Goal: Transaction & Acquisition: Purchase product/service

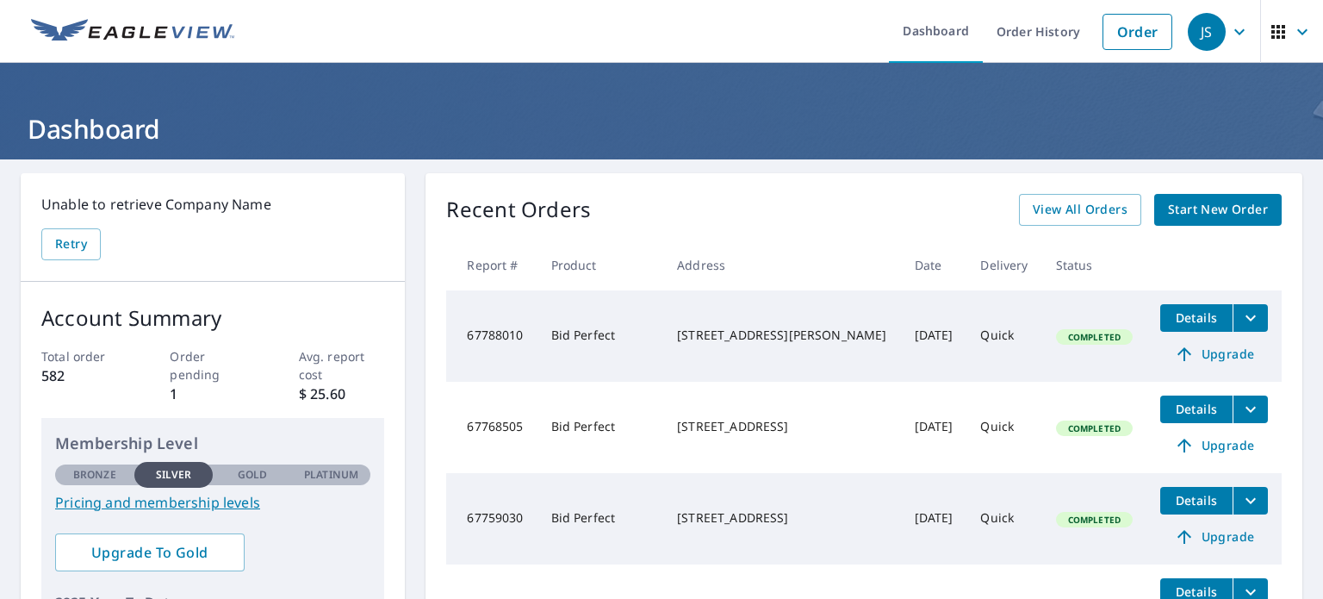
click at [1240, 323] on icon "filesDropdownBtn-67788010" at bounding box center [1250, 318] width 21 height 21
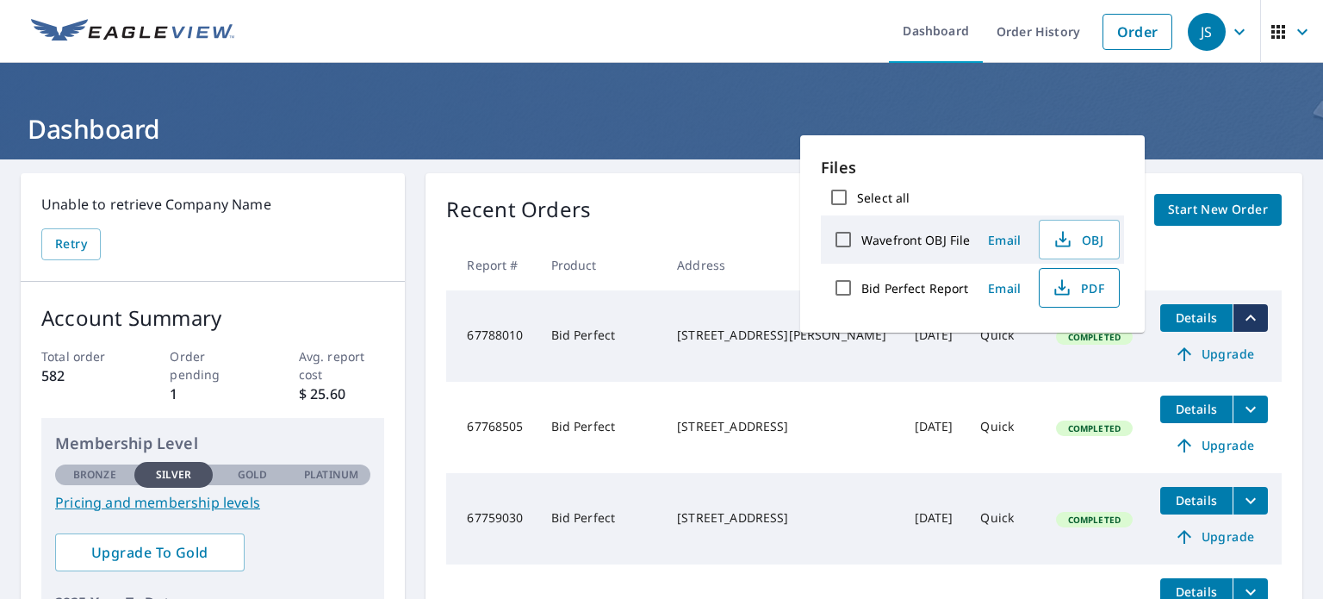
click at [1076, 289] on span "PDF" at bounding box center [1077, 287] width 55 height 21
click at [1115, 47] on link "Order" at bounding box center [1138, 32] width 70 height 36
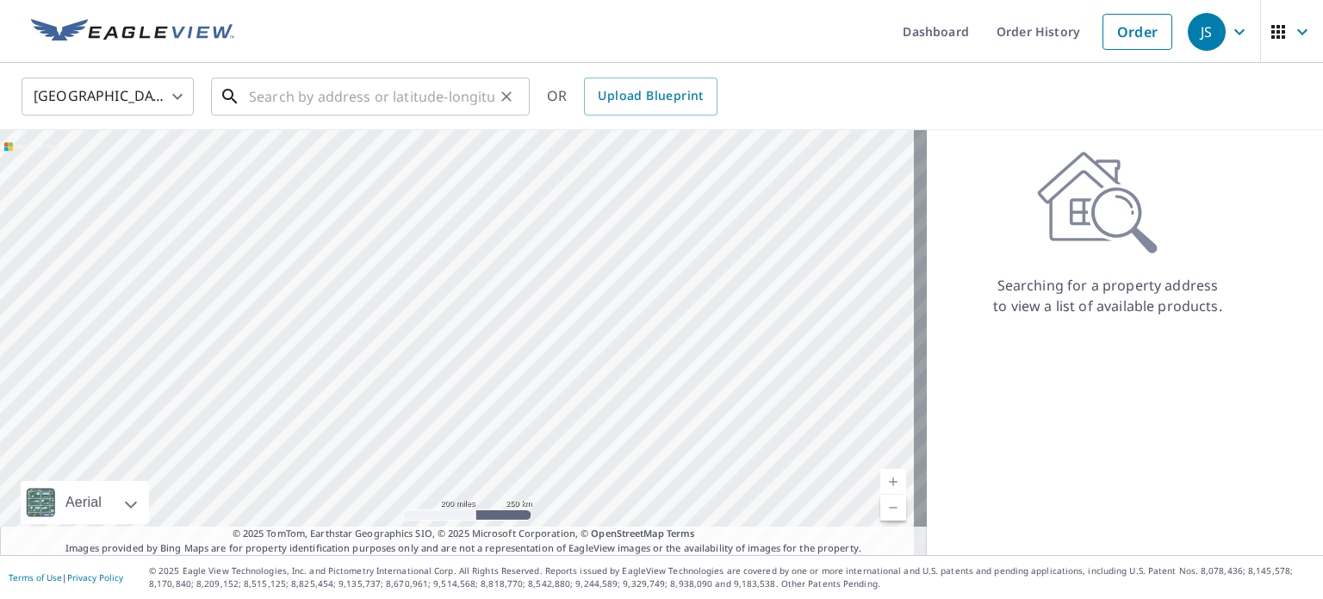
click at [320, 82] on input "text" at bounding box center [372, 96] width 246 height 48
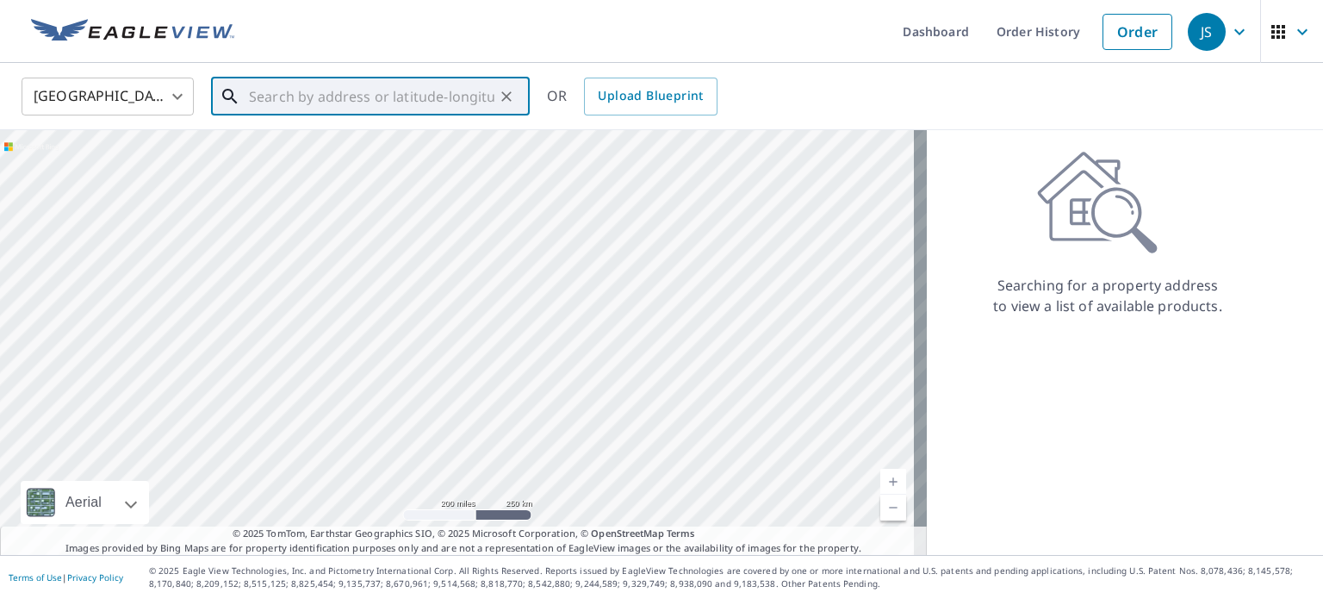
paste input "[STREET_ADDRESS][PERSON_NAME][PERSON_NAME]"
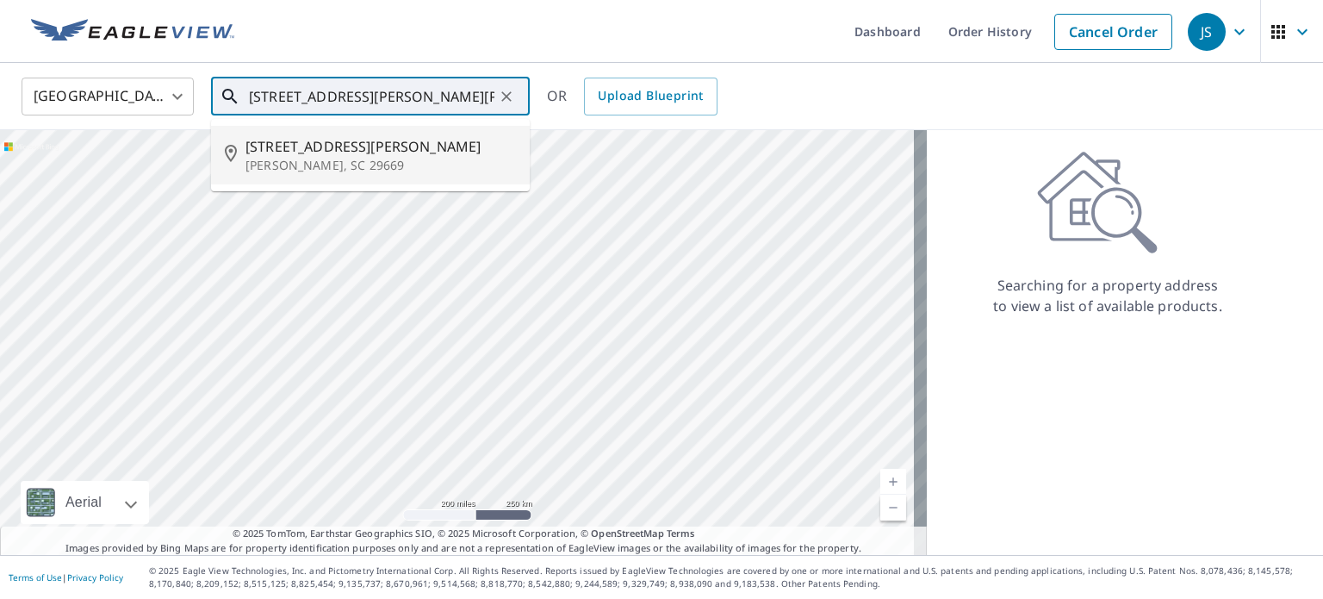
click at [322, 152] on span "[STREET_ADDRESS][PERSON_NAME]" at bounding box center [381, 146] width 270 height 21
type input "[STREET_ADDRESS][PERSON_NAME][PERSON_NAME]"
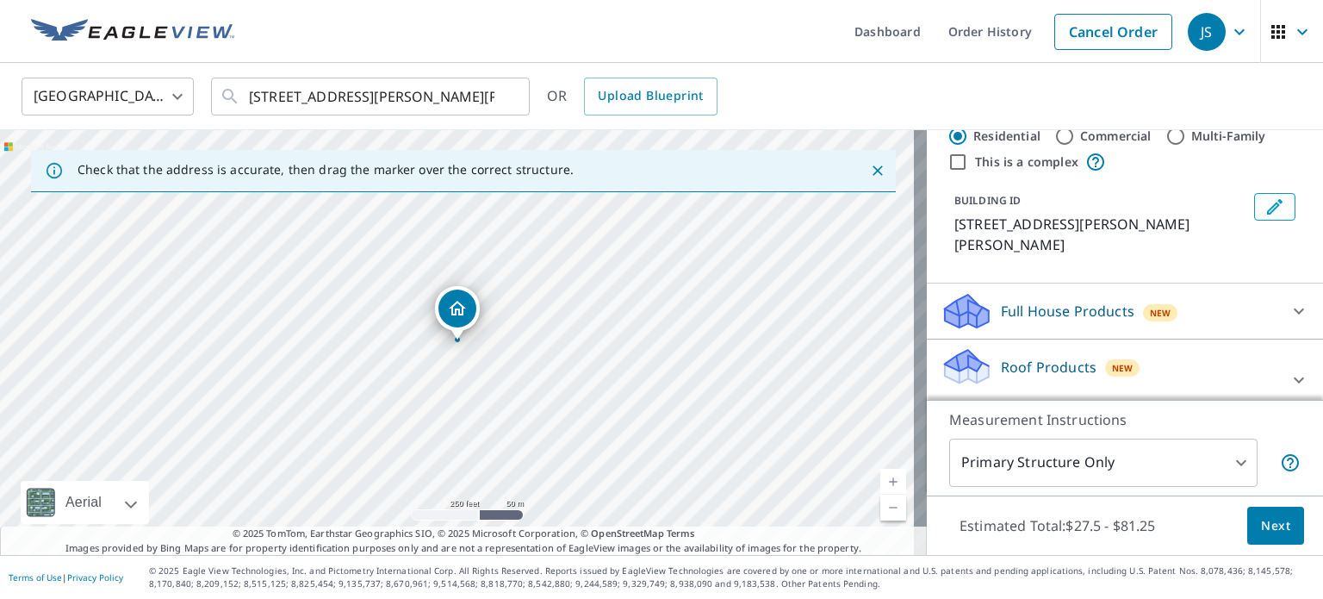
scroll to position [86, 0]
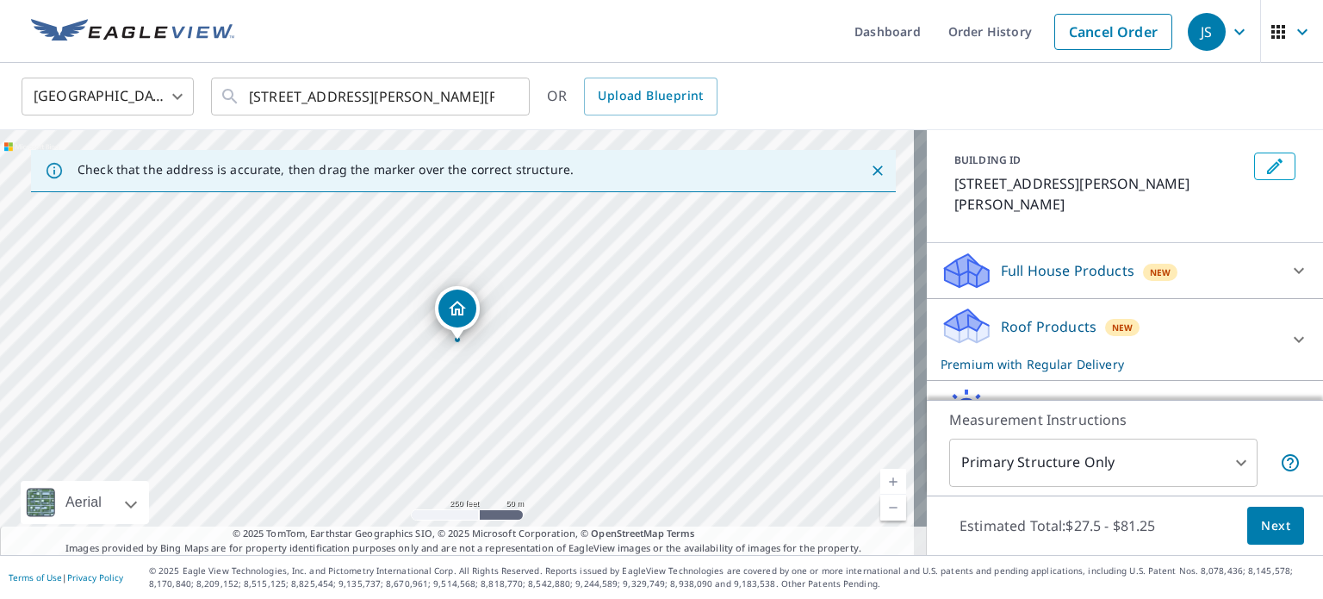
click at [1132, 310] on div "Roof Products New Premium with Regular Delivery" at bounding box center [1110, 339] width 338 height 67
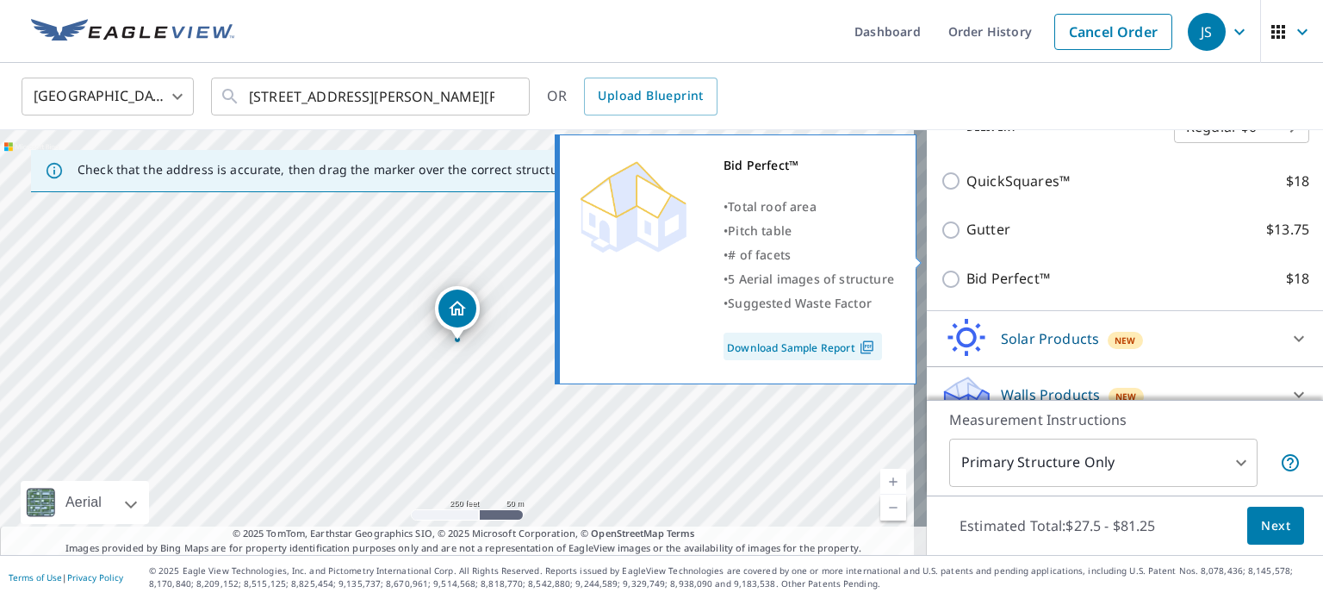
click at [1133, 268] on label "Bid Perfect™ $18" at bounding box center [1138, 279] width 343 height 22
click at [967, 269] on input "Bid Perfect™ $18" at bounding box center [954, 279] width 26 height 21
checkbox input "true"
type input "1"
checkbox input "false"
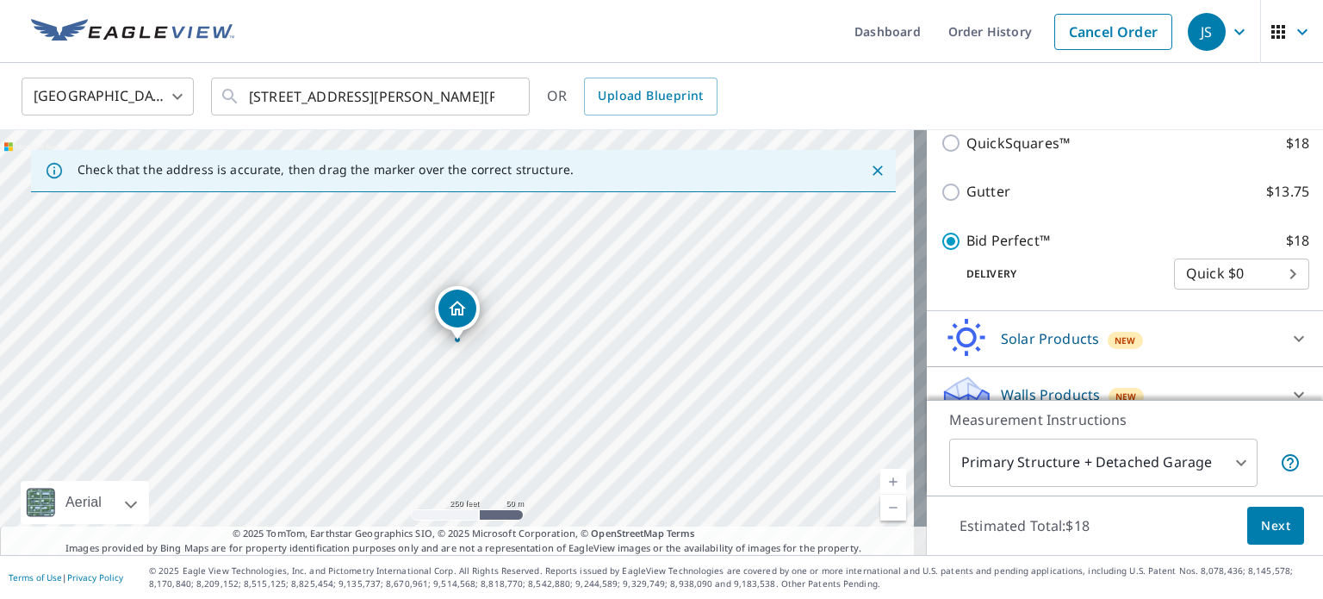
click at [1271, 525] on span "Next" at bounding box center [1275, 526] width 29 height 22
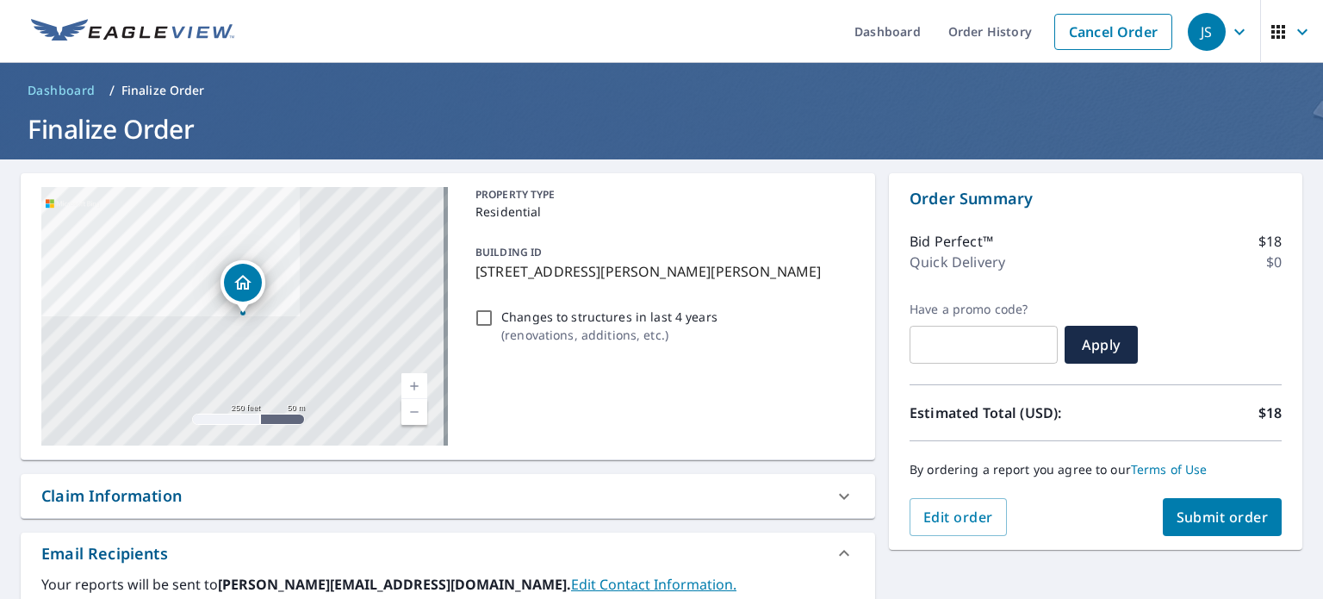
click at [1226, 523] on span "Submit order" at bounding box center [1223, 516] width 92 height 19
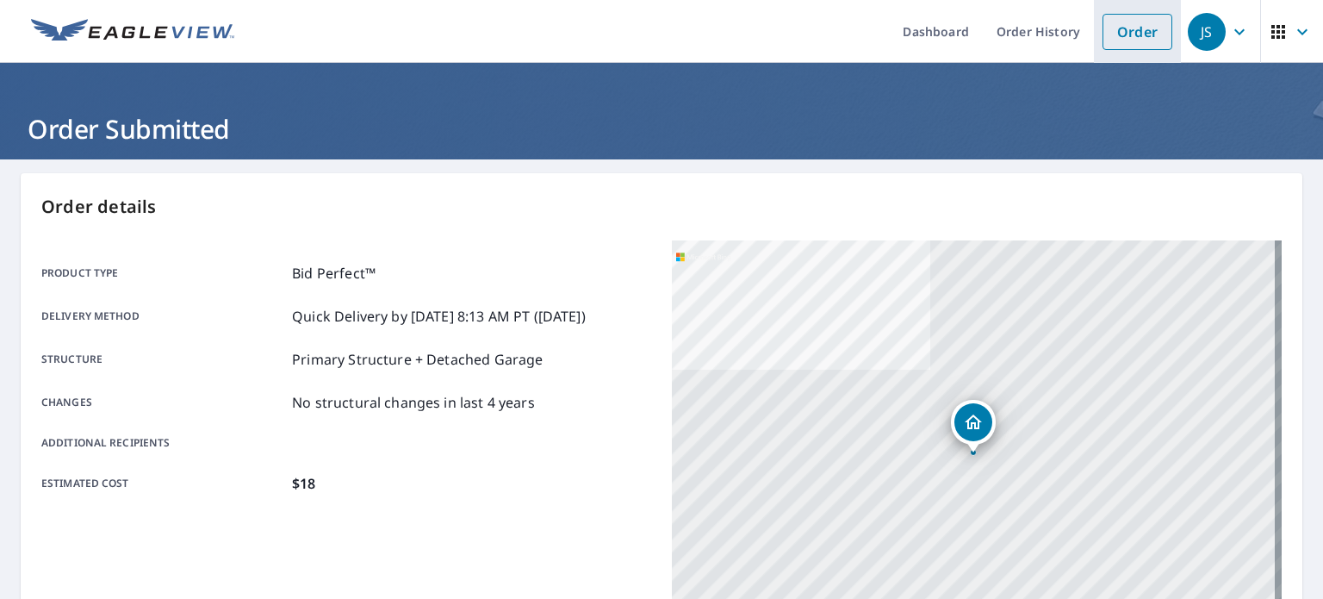
click at [1120, 30] on link "Order" at bounding box center [1138, 32] width 70 height 36
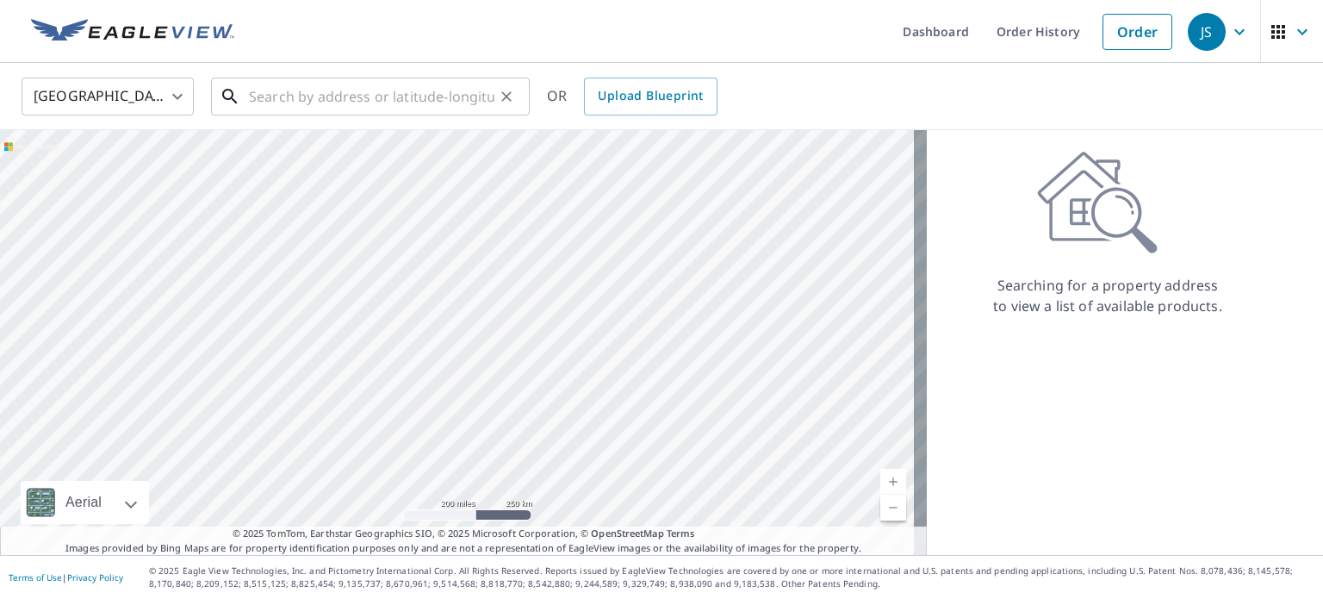
click at [329, 96] on input "text" at bounding box center [372, 96] width 246 height 48
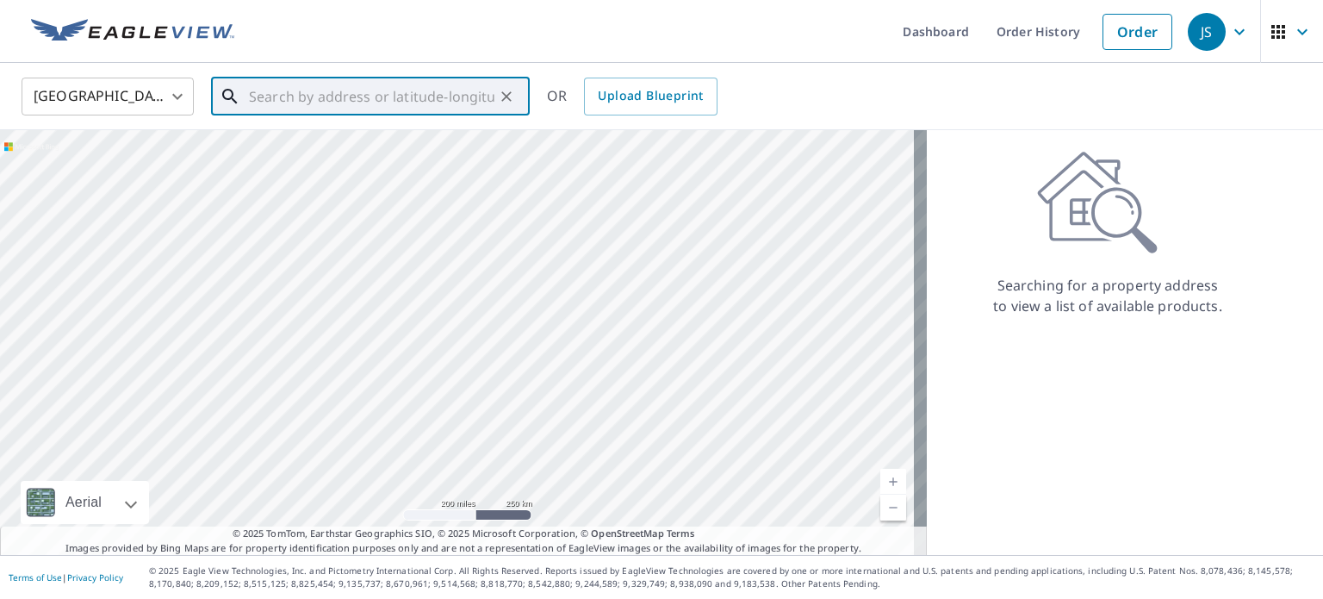
paste input "[STREET_ADDRESS]"
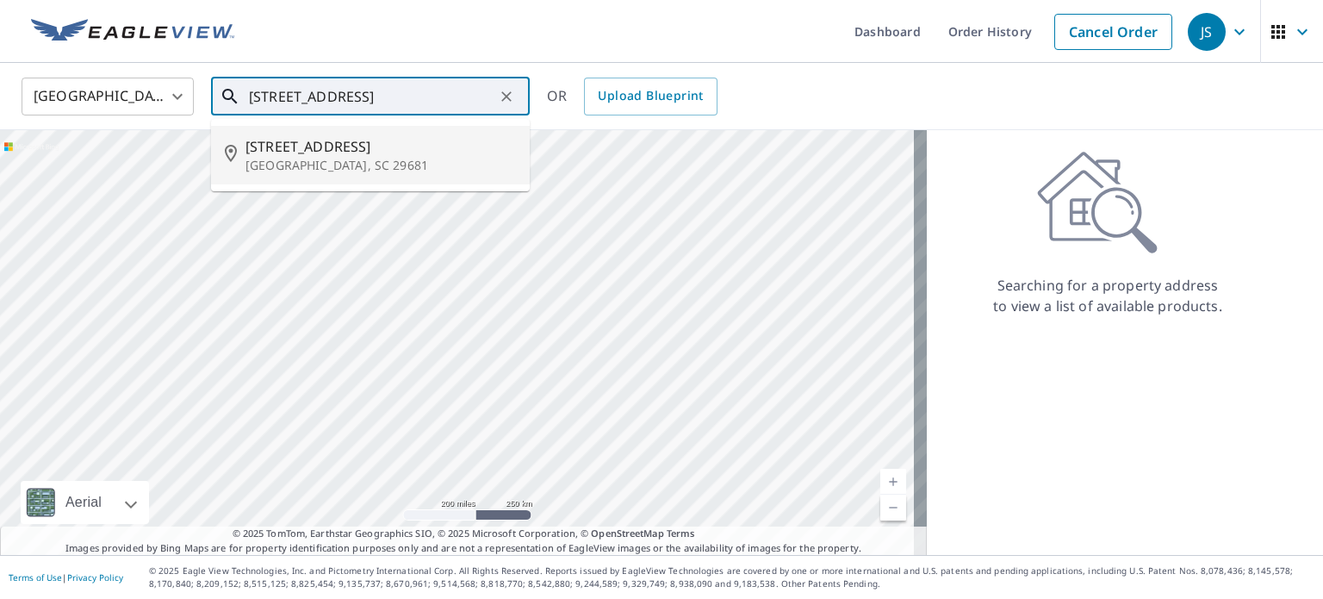
click at [351, 147] on span "[STREET_ADDRESS]" at bounding box center [381, 146] width 270 height 21
type input "[STREET_ADDRESS]"
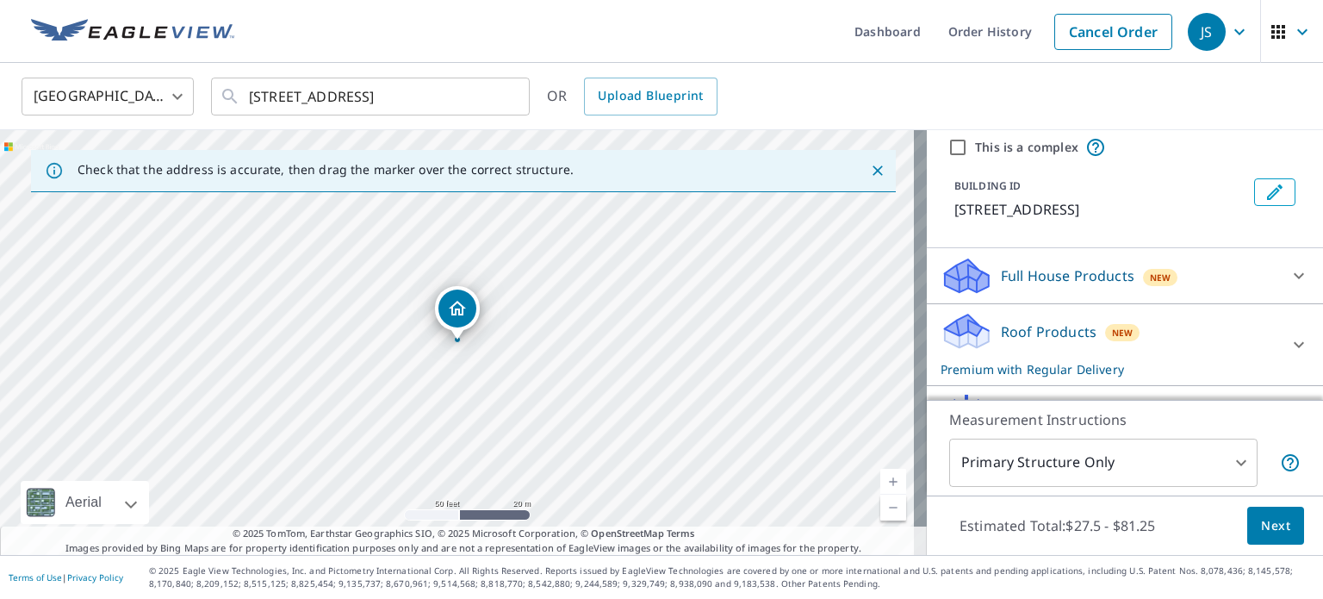
scroll to position [86, 0]
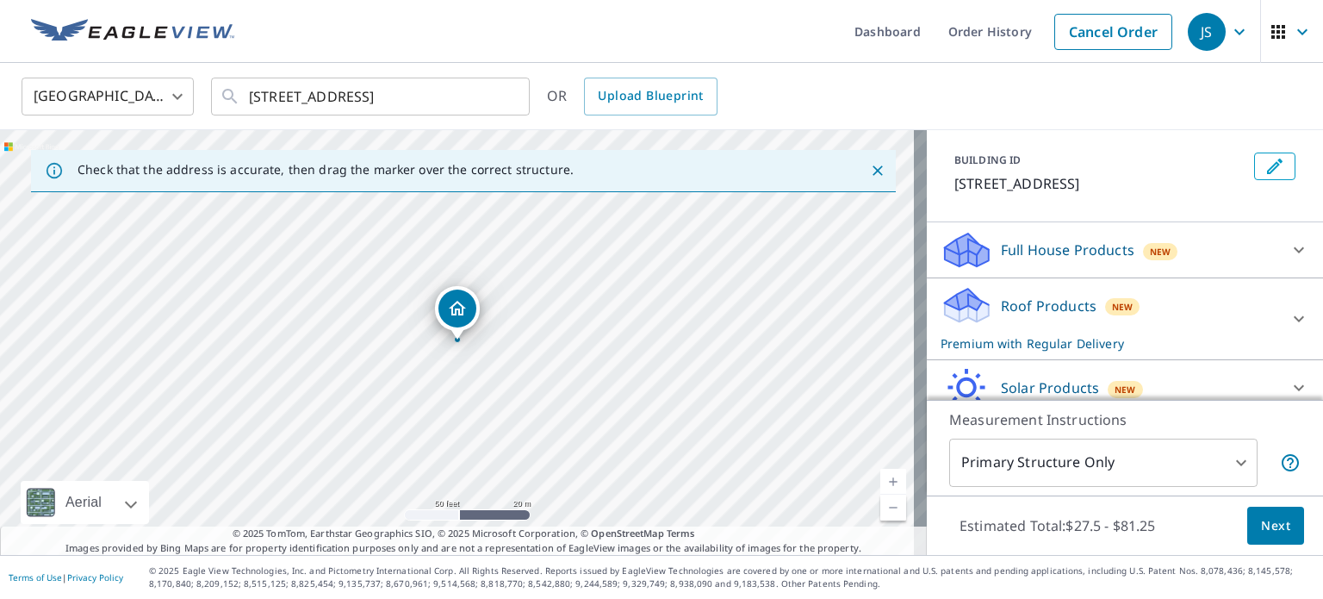
click at [1052, 316] on p "Roof Products" at bounding box center [1049, 305] width 96 height 21
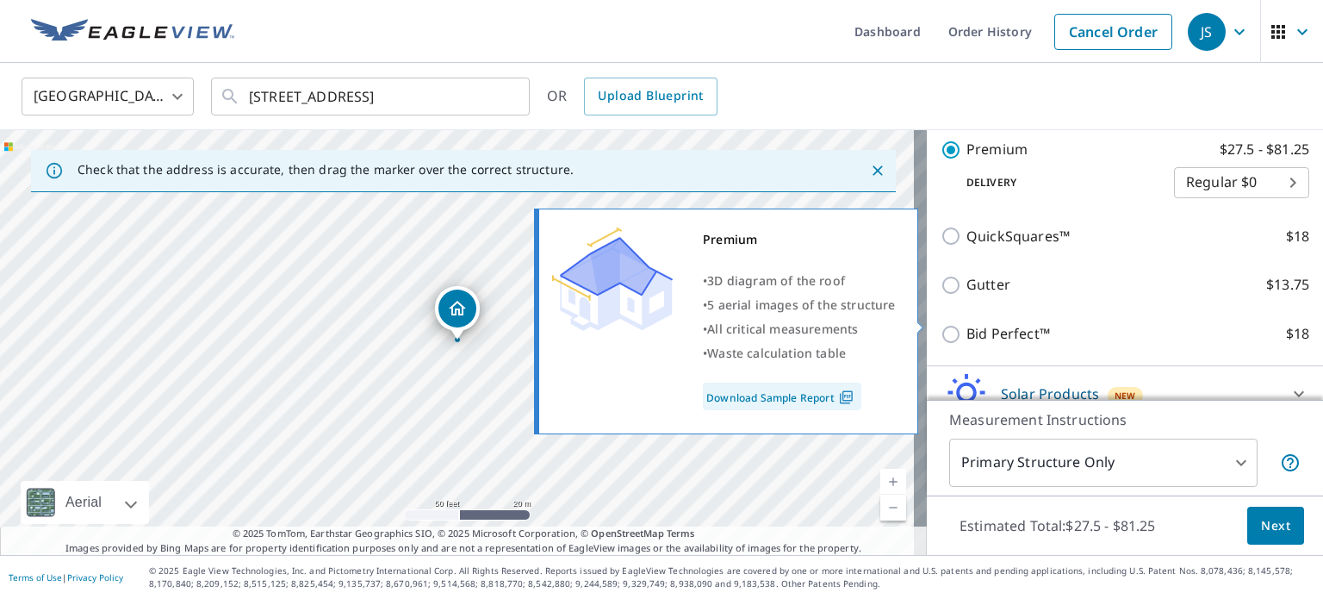
scroll to position [345, 0]
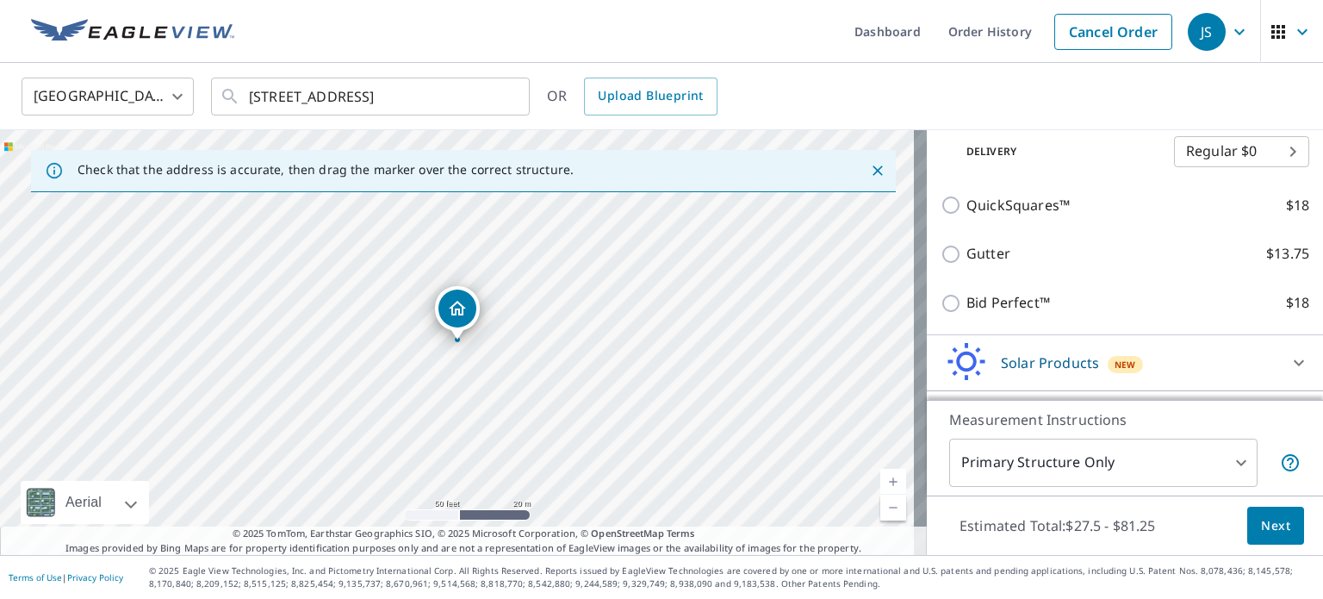
click at [1037, 309] on div "Bid Perfect™ $18" at bounding box center [1125, 302] width 369 height 49
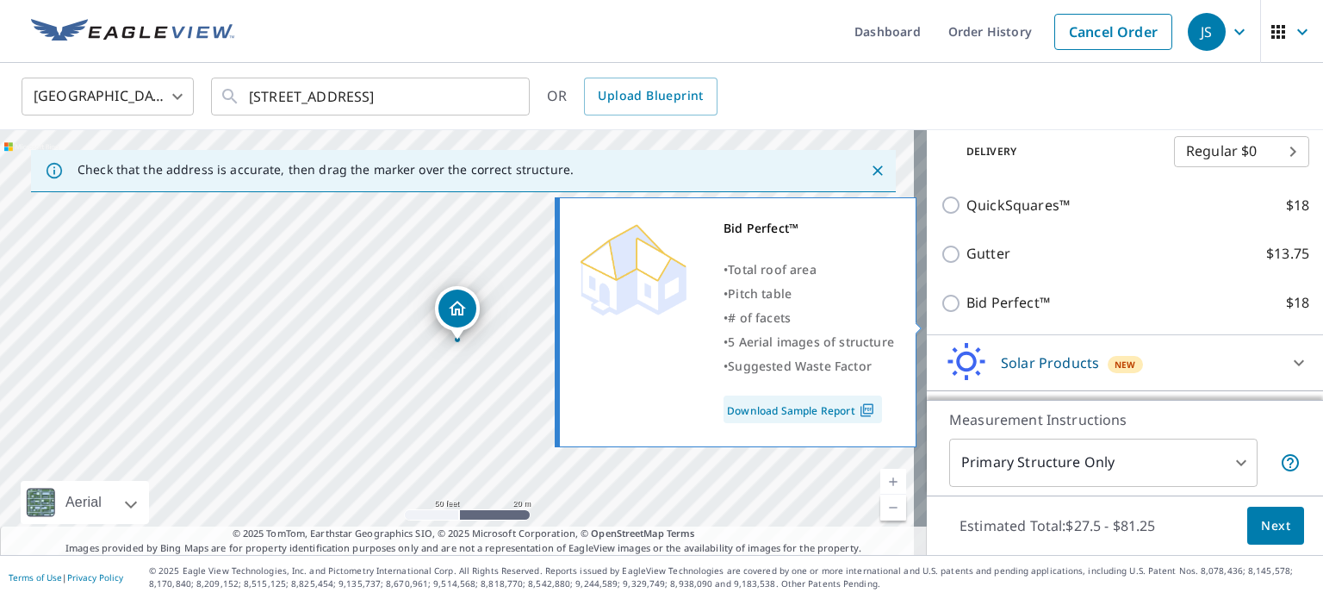
click at [967, 314] on p "Bid Perfect™" at bounding box center [1009, 303] width 84 height 22
click at [954, 314] on input "Bid Perfect™ $18" at bounding box center [954, 303] width 26 height 21
checkbox input "true"
type input "1"
checkbox input "false"
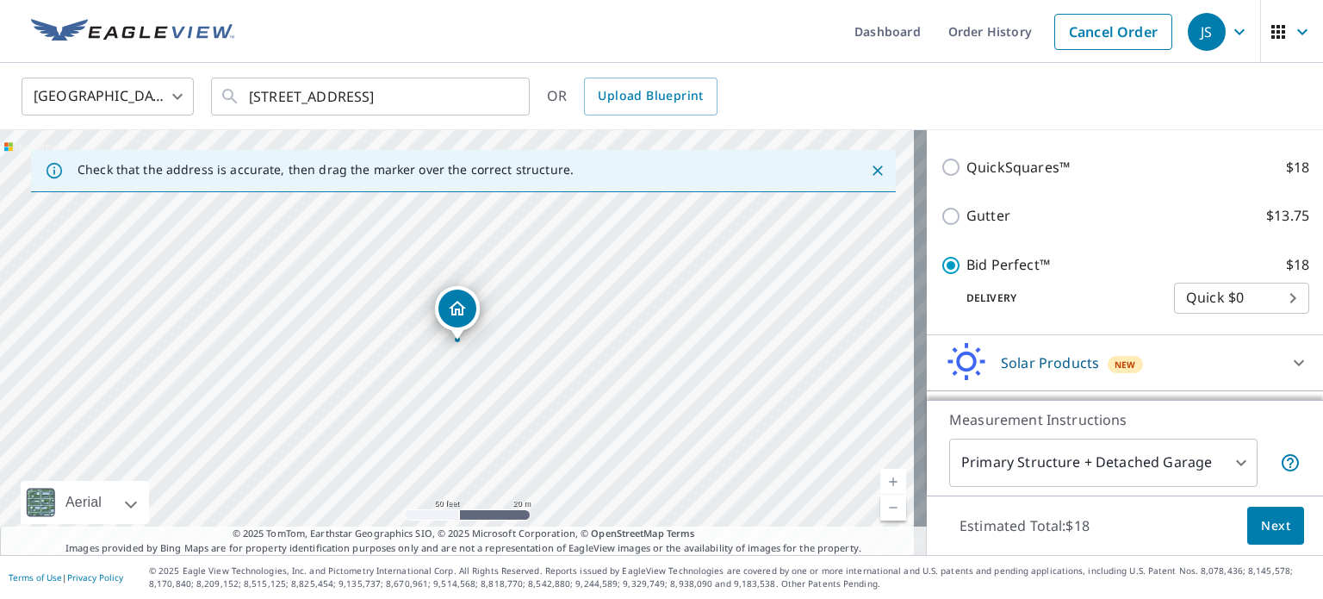
click at [1261, 530] on span "Next" at bounding box center [1275, 526] width 29 height 22
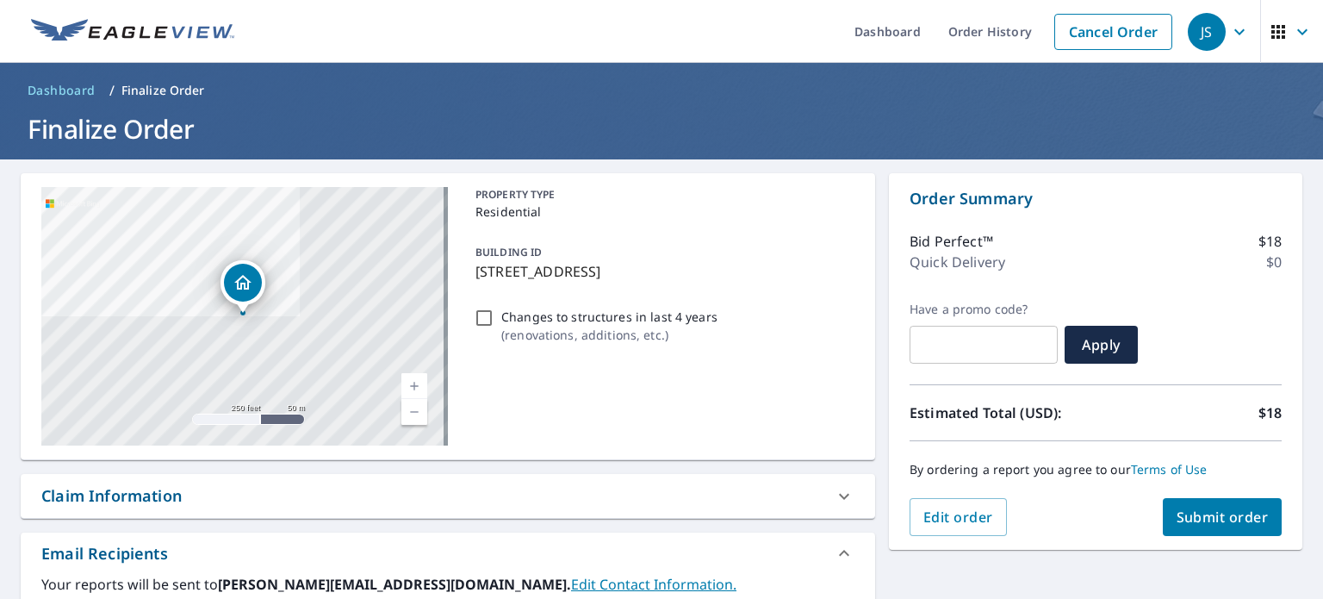
click at [1240, 508] on span "Submit order" at bounding box center [1223, 516] width 92 height 19
